Goal: Information Seeking & Learning: Learn about a topic

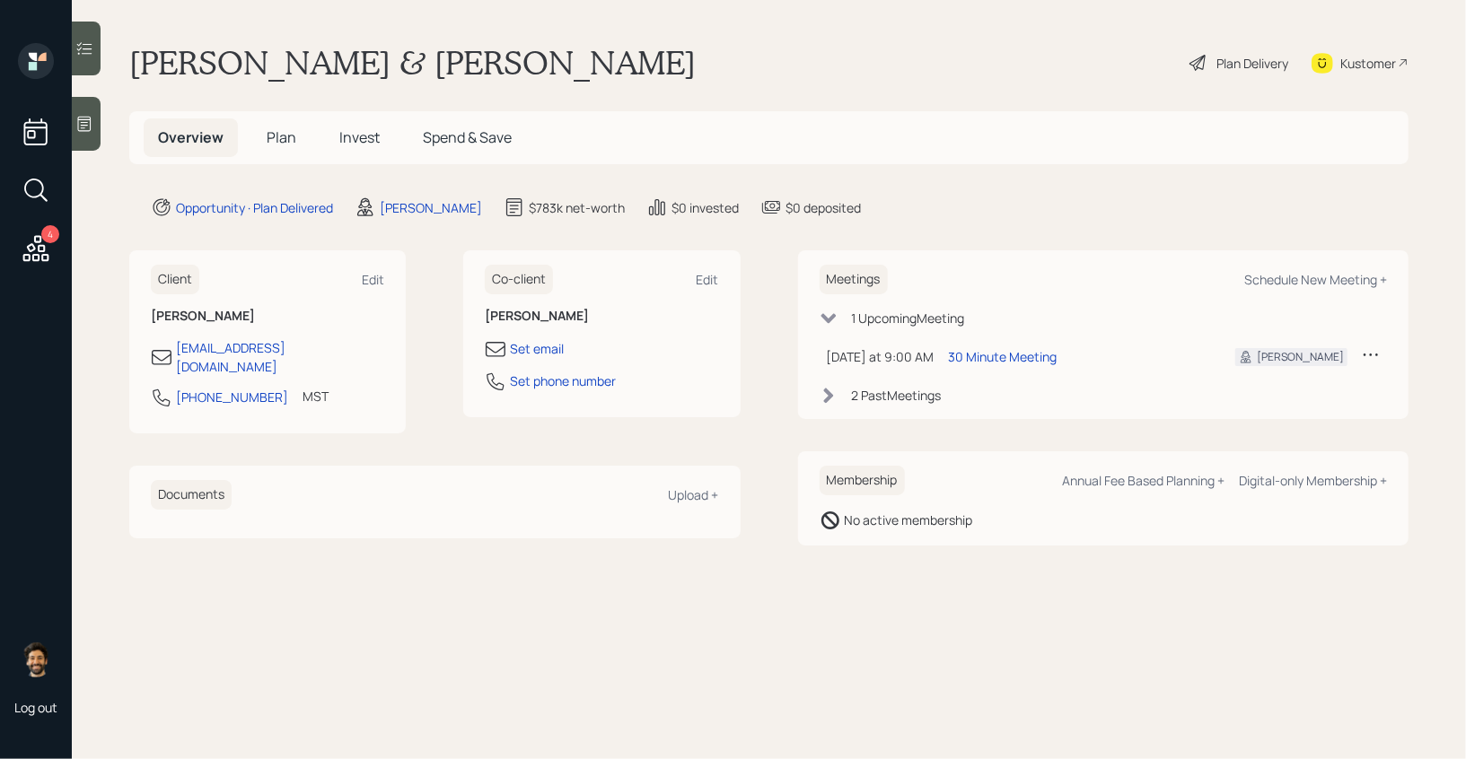
click at [364, 152] on h5 "Invest" at bounding box center [359, 137] width 69 height 39
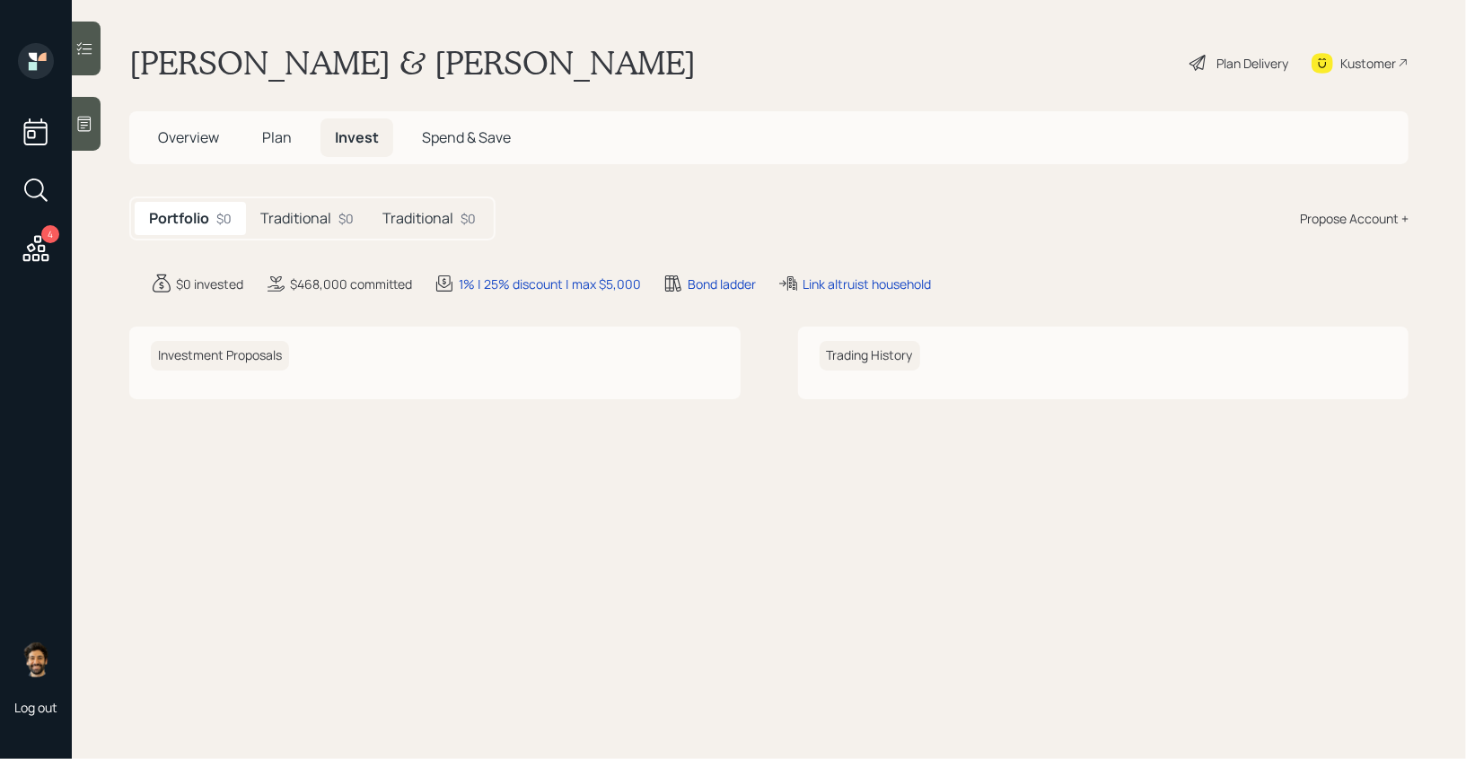
click at [320, 220] on h5 "Traditional" at bounding box center [295, 218] width 71 height 17
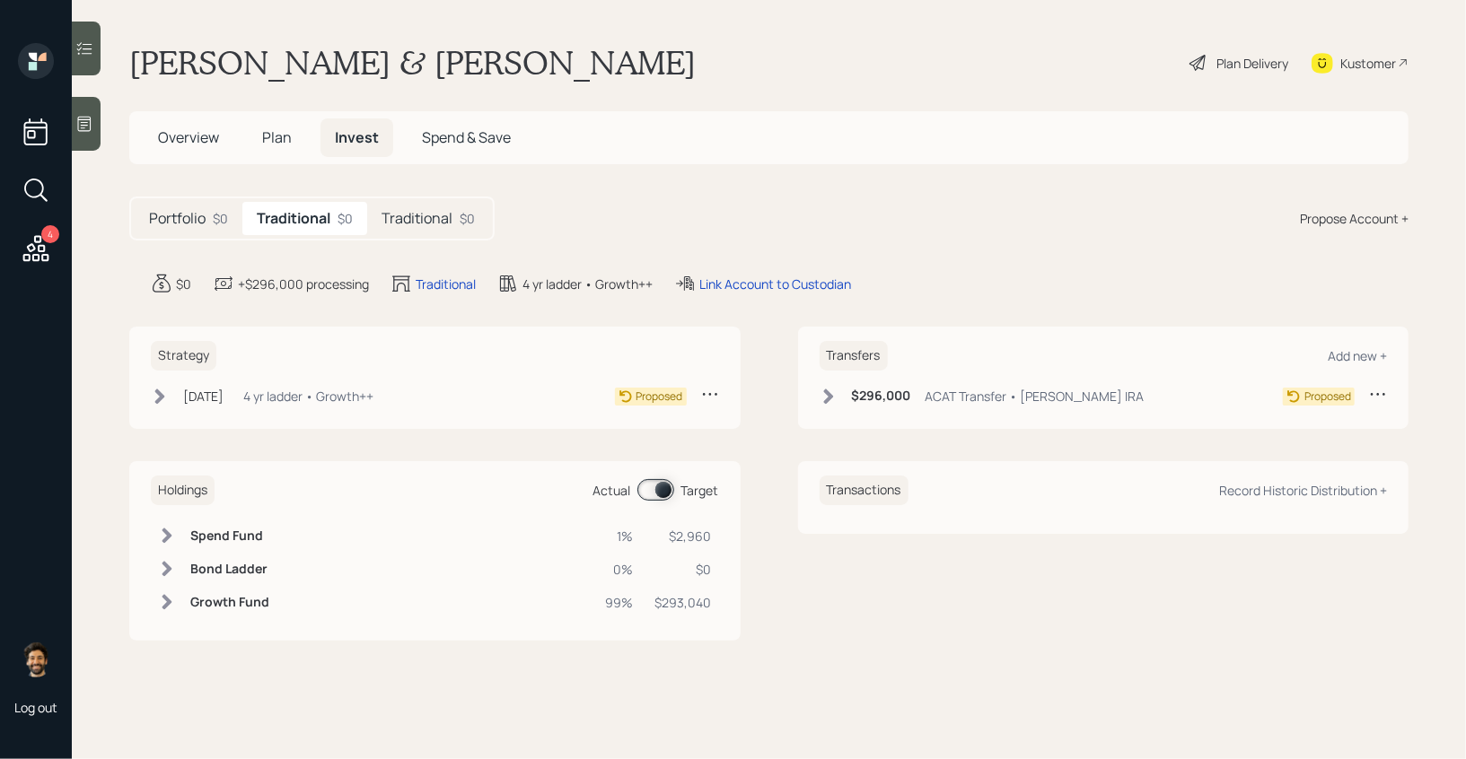
click at [412, 219] on h5 "Traditional" at bounding box center [417, 218] width 71 height 17
click at [318, 219] on h5 "Traditional" at bounding box center [292, 218] width 71 height 17
click at [383, 219] on h5 "Traditional" at bounding box center [417, 218] width 71 height 17
click at [274, 136] on span "Plan" at bounding box center [277, 137] width 30 height 20
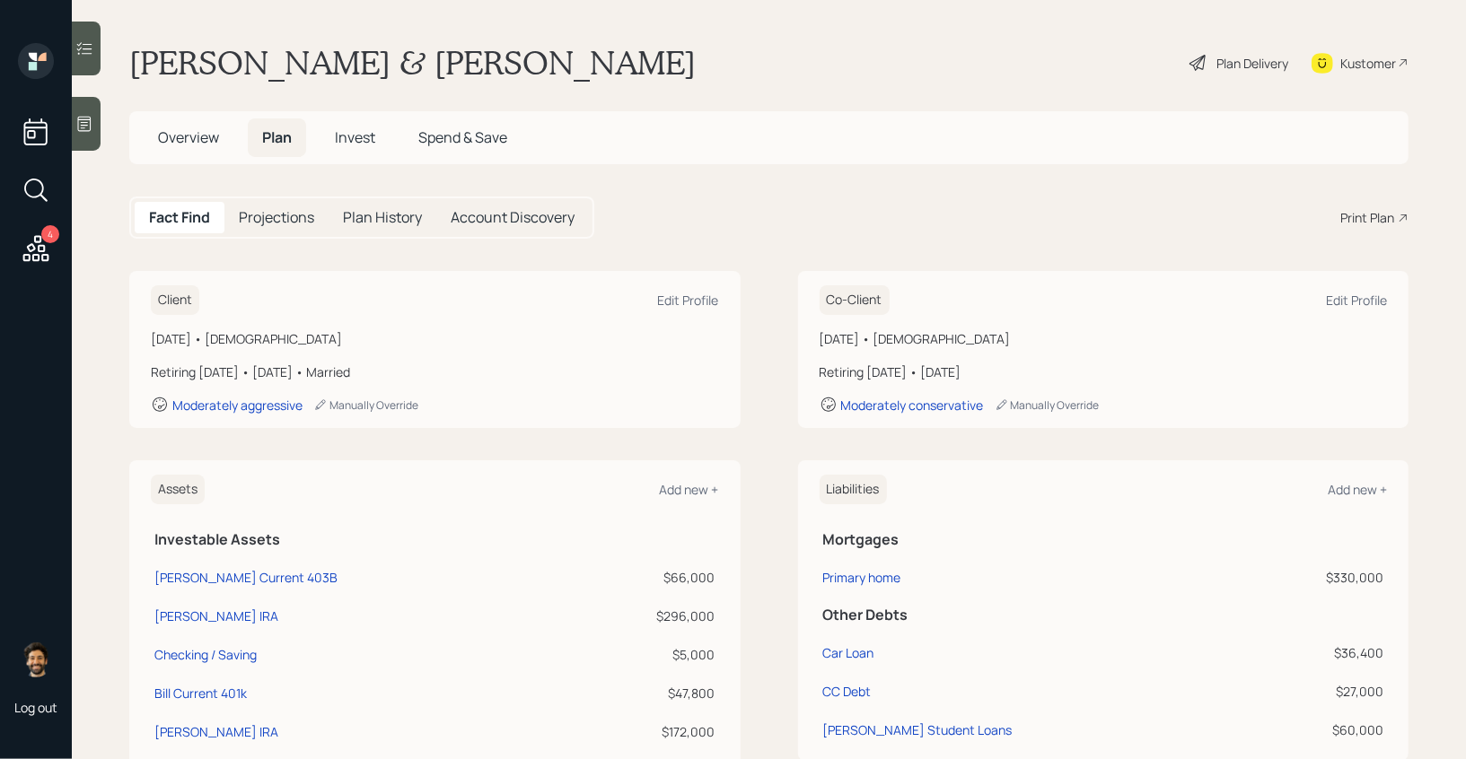
click at [1233, 71] on div "Plan Delivery" at bounding box center [1252, 63] width 72 height 19
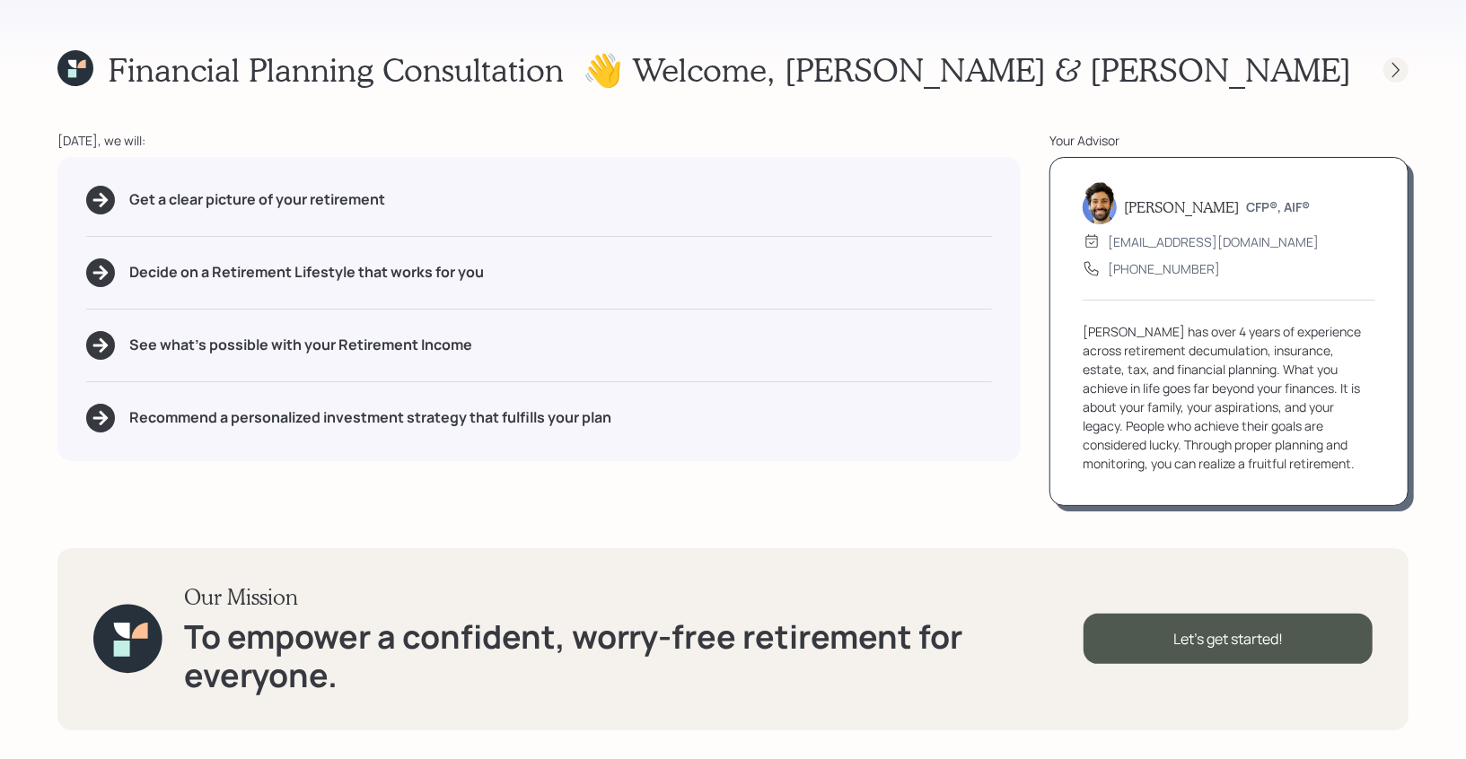
click at [1397, 61] on icon at bounding box center [1396, 70] width 18 height 18
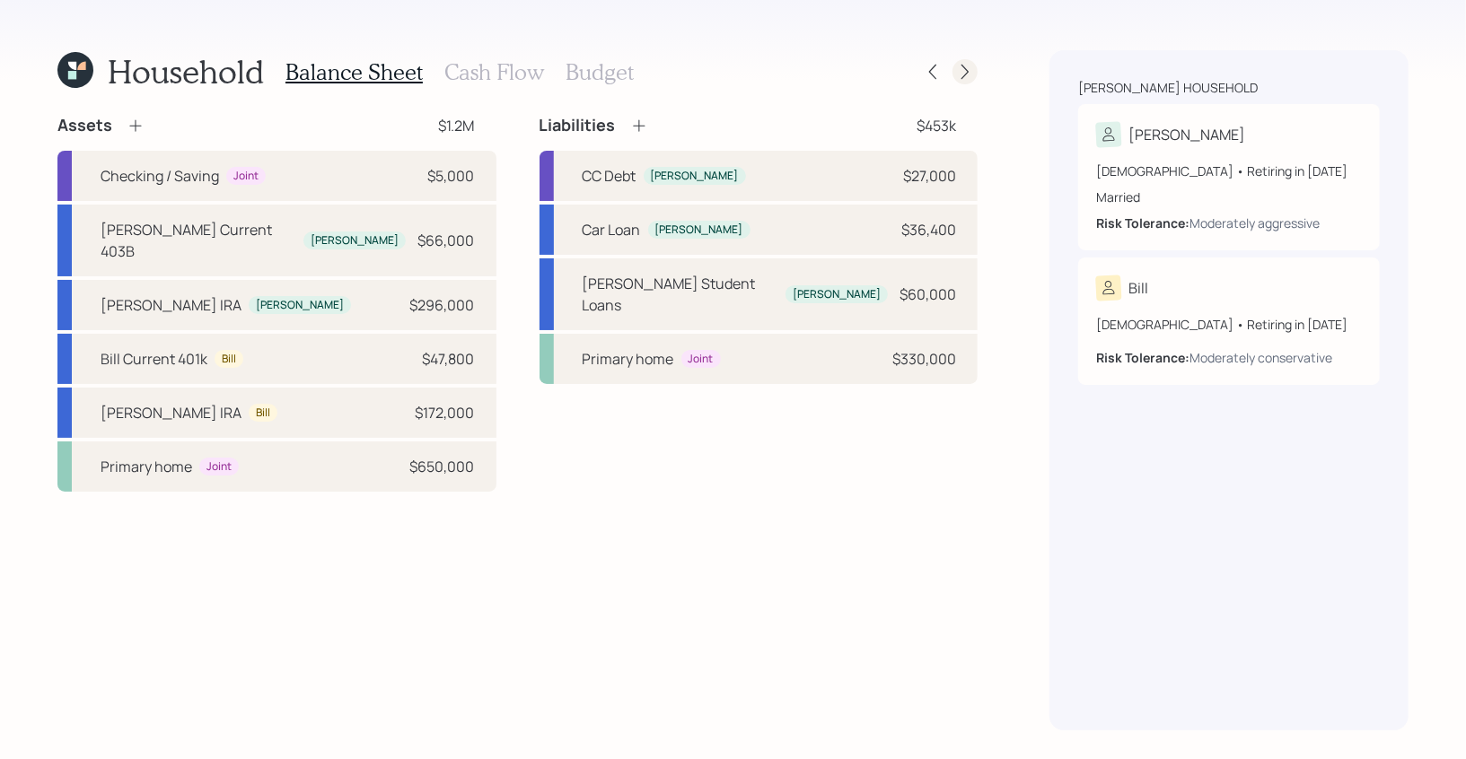
click at [966, 69] on icon at bounding box center [964, 72] width 7 height 15
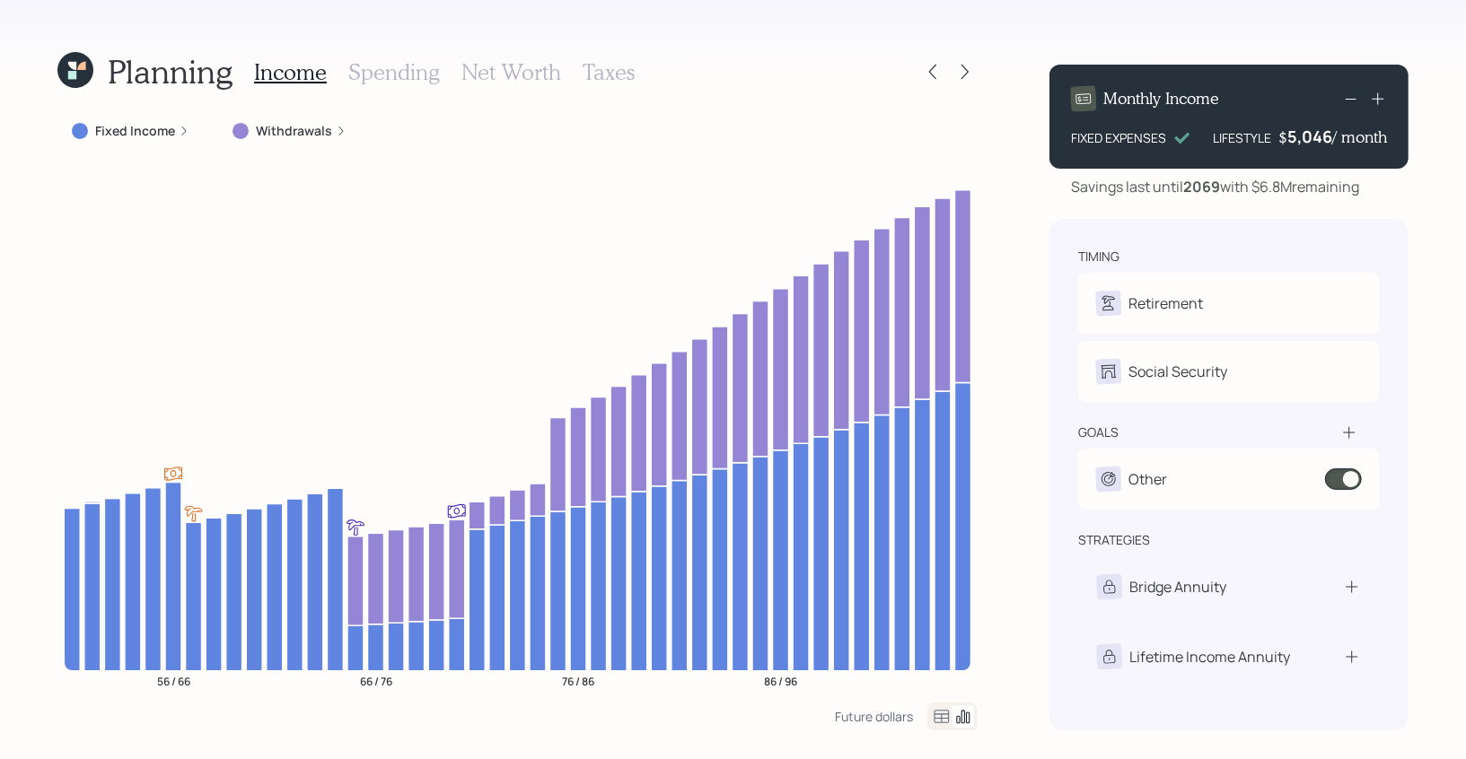
click at [966, 69] on icon at bounding box center [964, 72] width 7 height 15
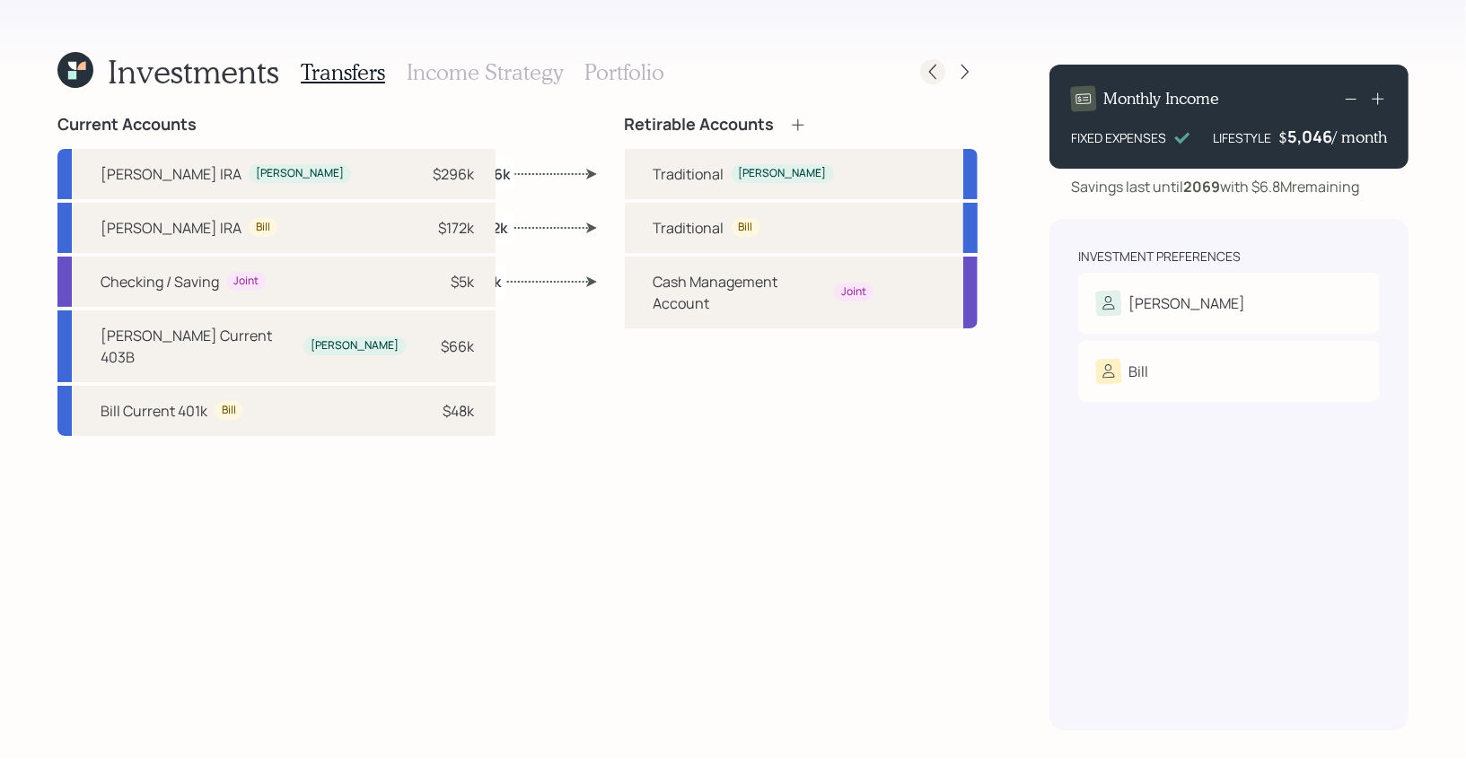
click at [931, 72] on icon at bounding box center [933, 72] width 18 height 18
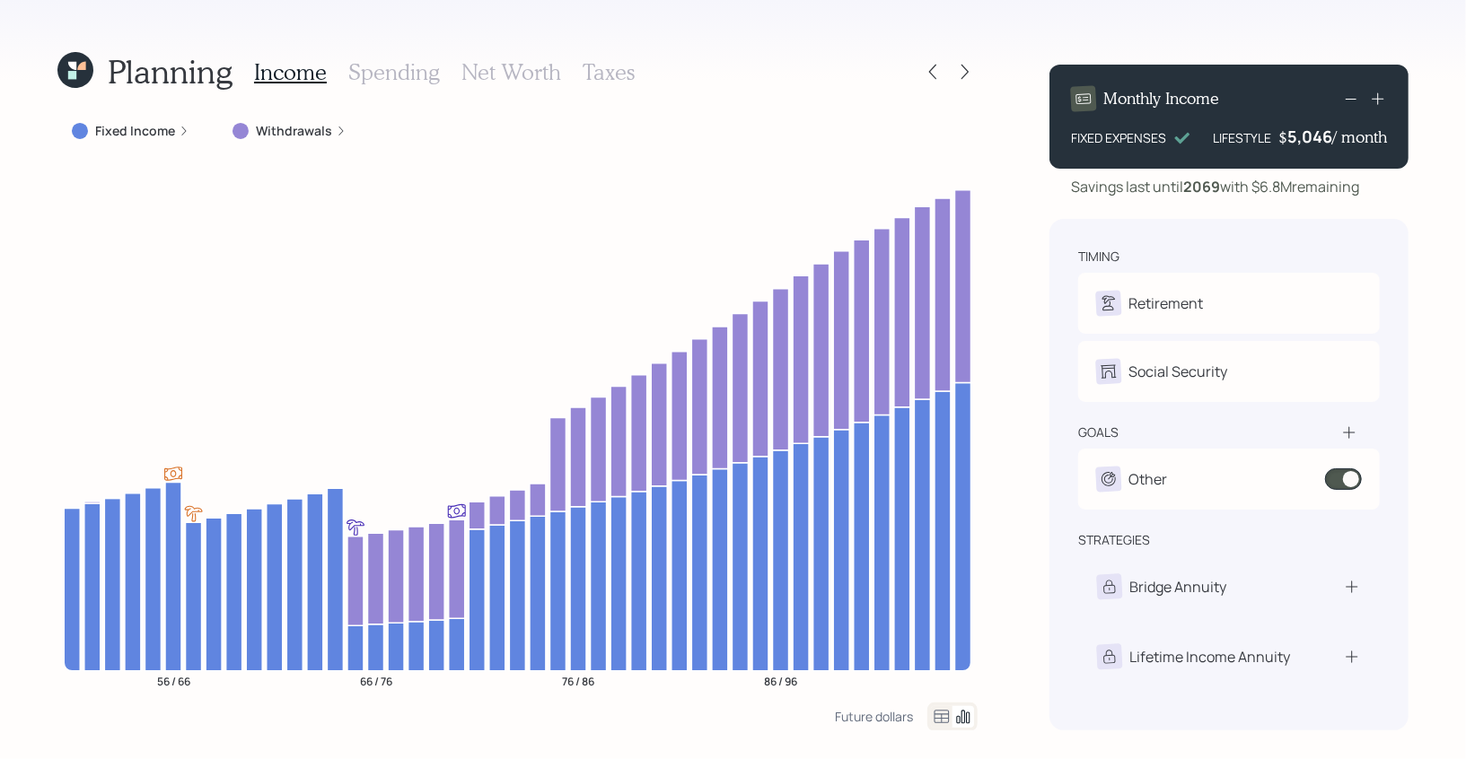
click at [369, 75] on h3 "Spending" at bounding box center [394, 72] width 92 height 26
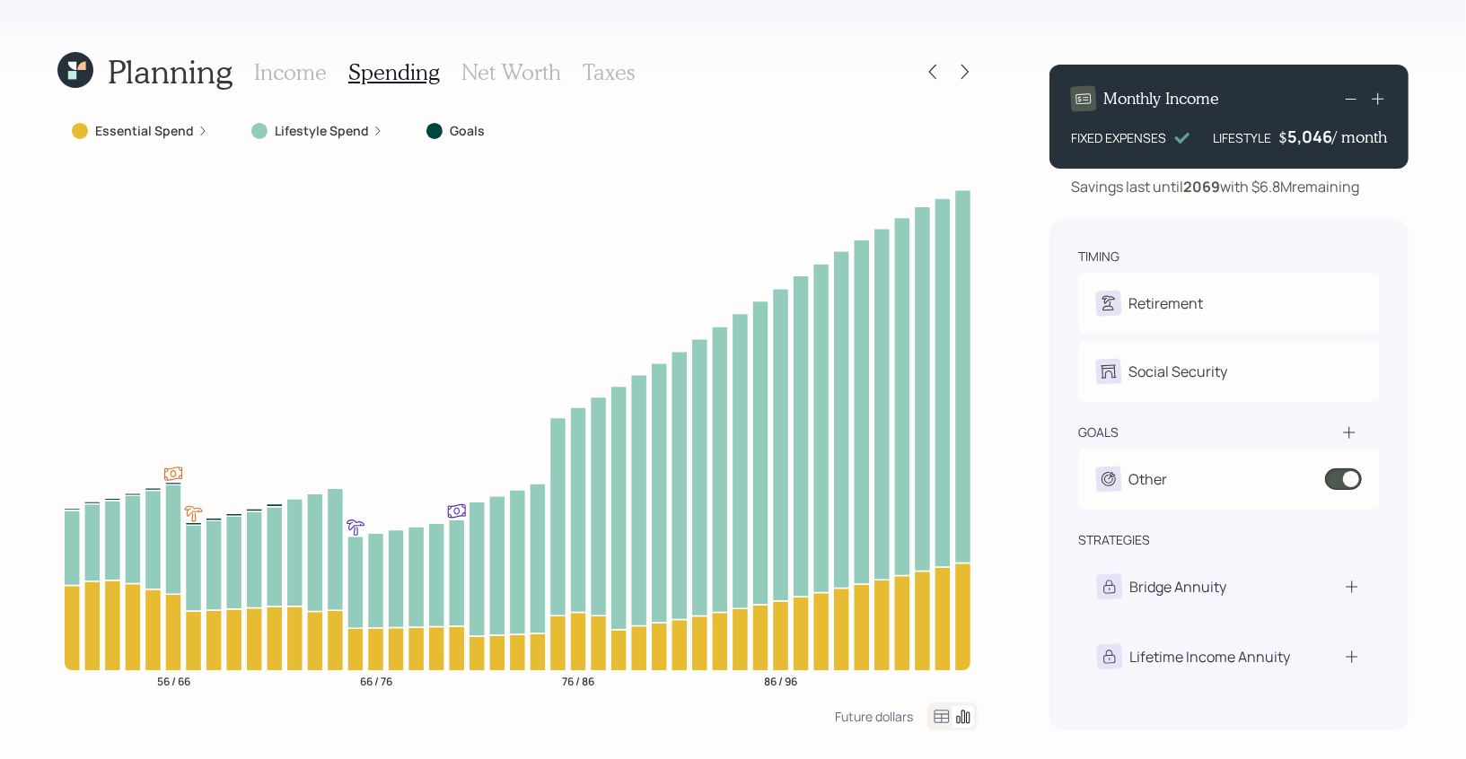
click at [940, 716] on icon at bounding box center [942, 717] width 22 height 22
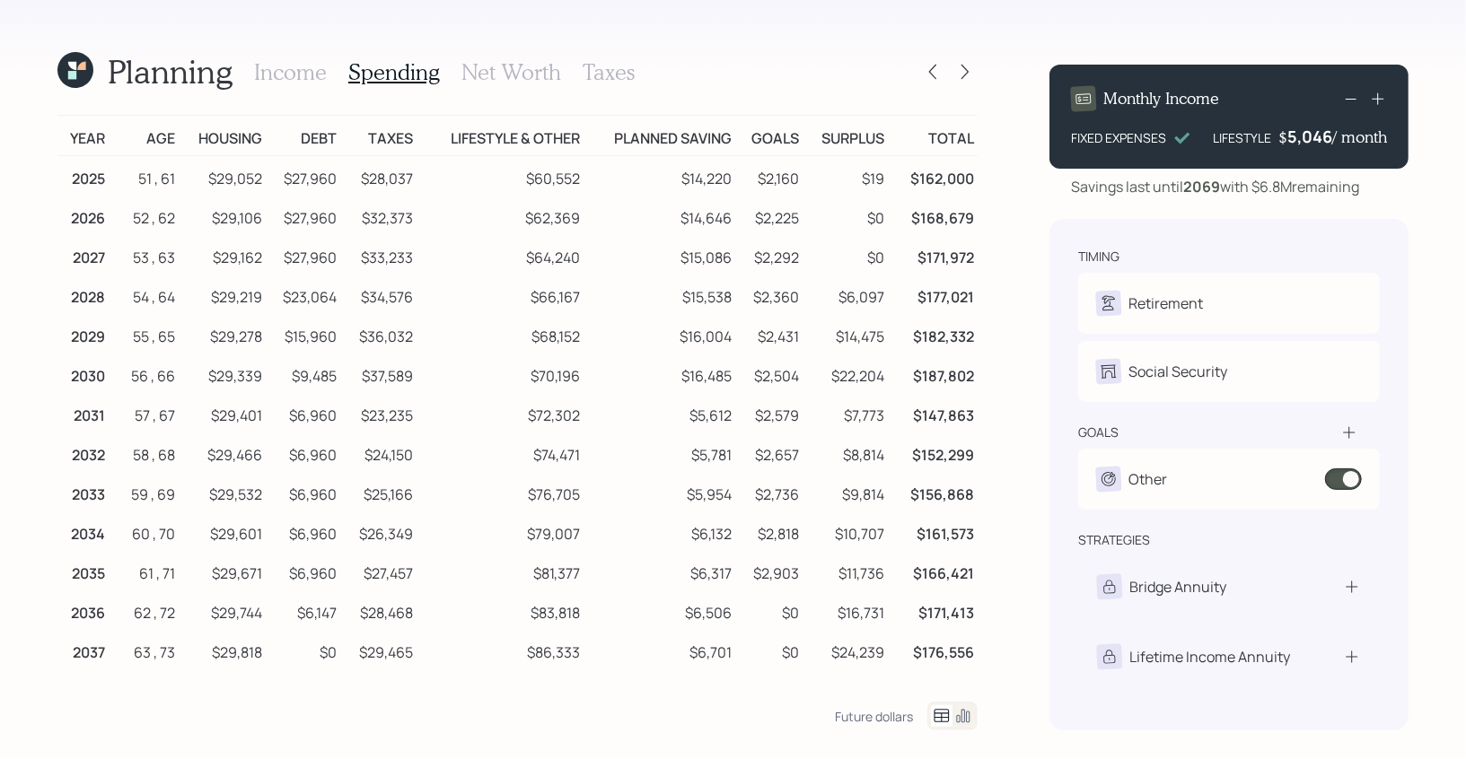
click at [74, 72] on icon at bounding box center [72, 75] width 8 height 8
